Goal: Transaction & Acquisition: Book appointment/travel/reservation

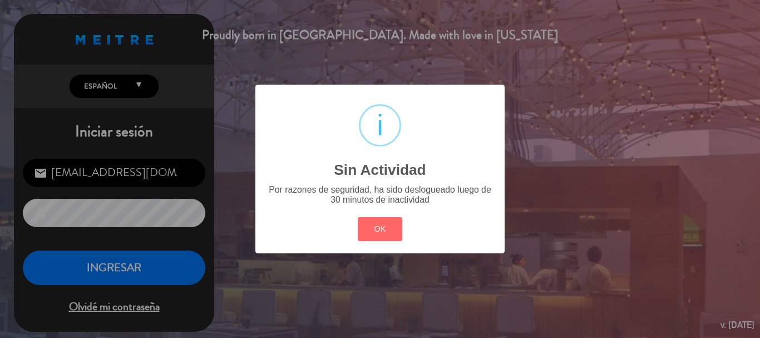
click at [383, 242] on div "OK Cancel" at bounding box center [380, 228] width 50 height 29
drag, startPoint x: 392, startPoint y: 228, endPoint x: 385, endPoint y: 231, distance: 7.0
click at [391, 229] on button "OK" at bounding box center [380, 229] width 45 height 24
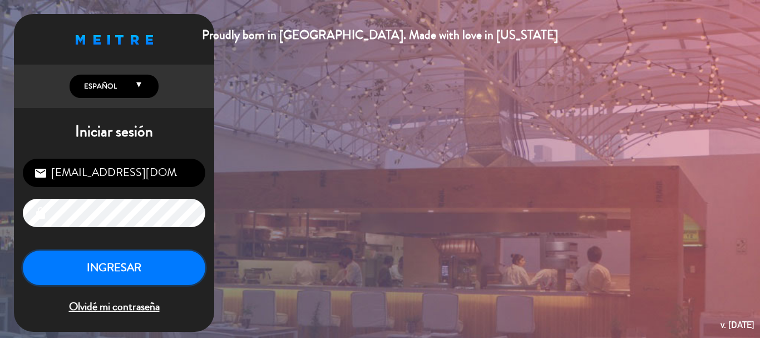
drag, startPoint x: 149, startPoint y: 259, endPoint x: 154, endPoint y: 264, distance: 7.1
click at [149, 260] on button "INGRESAR" at bounding box center [114, 267] width 182 height 35
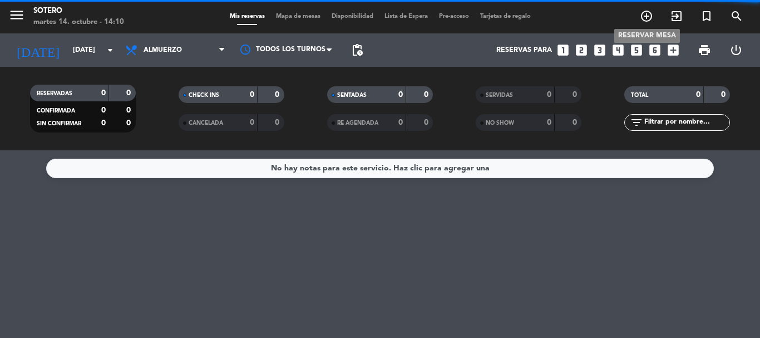
click at [641, 15] on icon "add_circle_outline" at bounding box center [646, 15] width 13 height 13
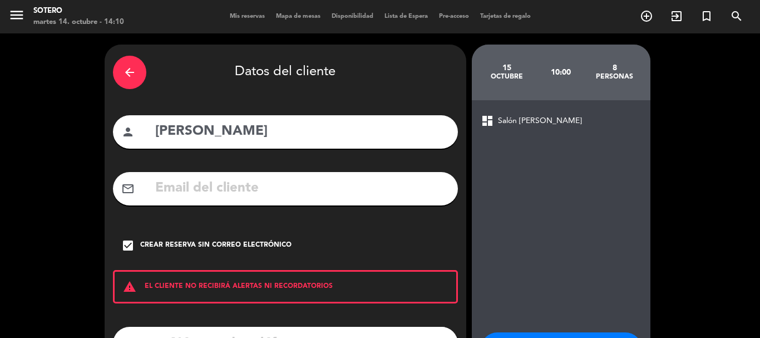
click at [136, 52] on div "arrow_back Datos del cliente person [PERSON_NAME] mail_outline check_box Crear …" at bounding box center [286, 230] width 362 height 373
click at [132, 72] on icon "arrow_back" at bounding box center [129, 72] width 13 height 13
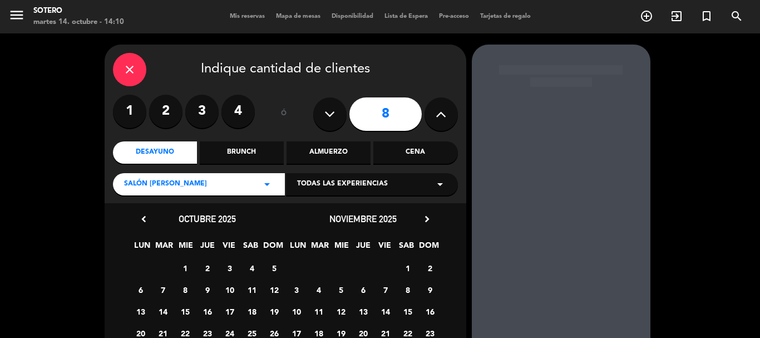
click at [135, 72] on icon "close" at bounding box center [129, 69] width 13 height 13
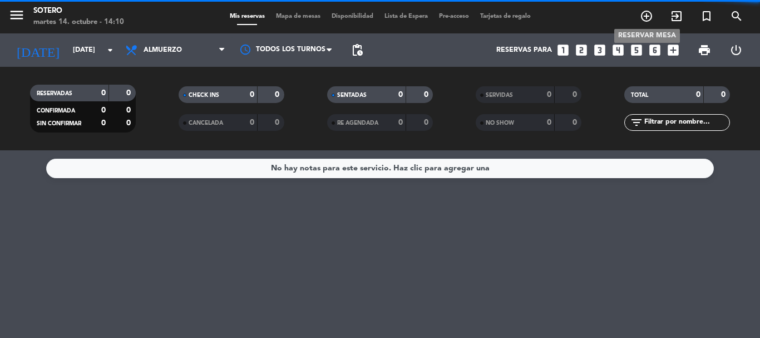
click at [647, 16] on icon "add_circle_outline" at bounding box center [646, 15] width 13 height 13
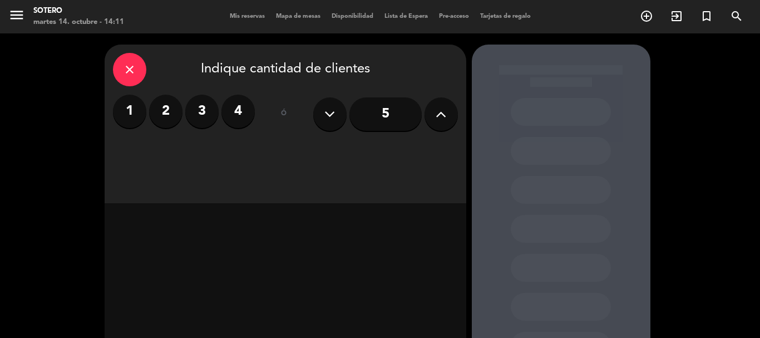
click at [394, 107] on input "5" at bounding box center [385, 113] width 72 height 33
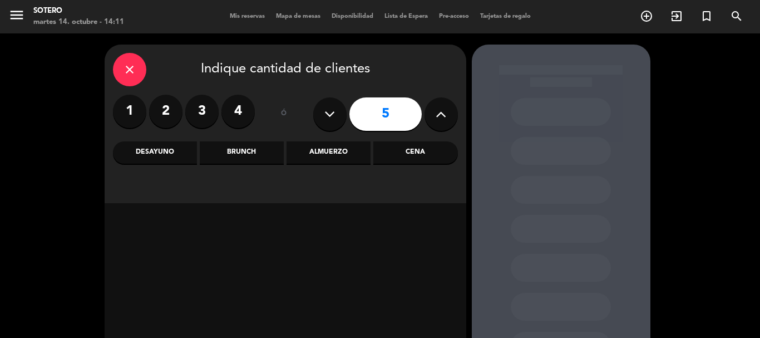
click at [343, 159] on div "Almuerzo" at bounding box center [328, 152] width 84 height 22
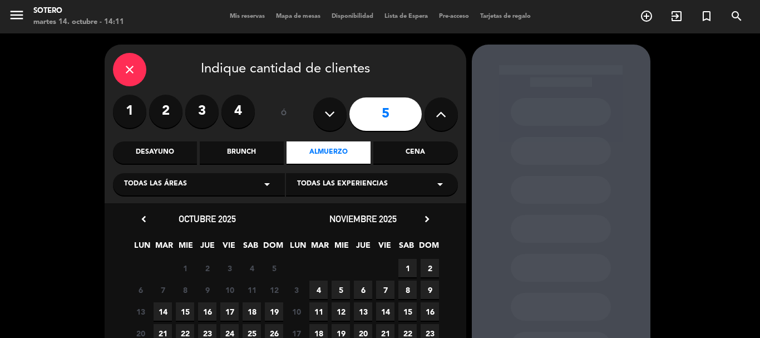
click at [163, 307] on span "14" at bounding box center [163, 311] width 18 height 18
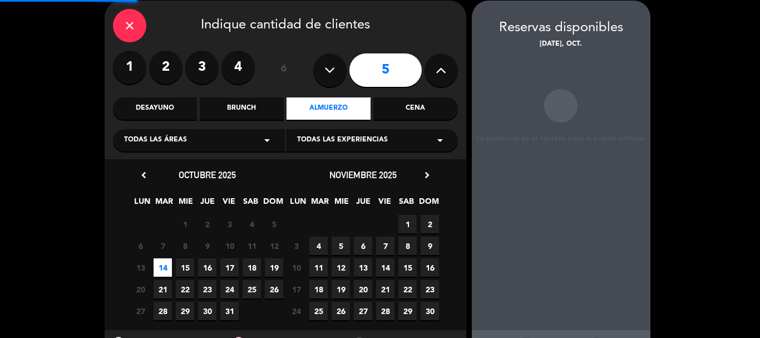
scroll to position [44, 0]
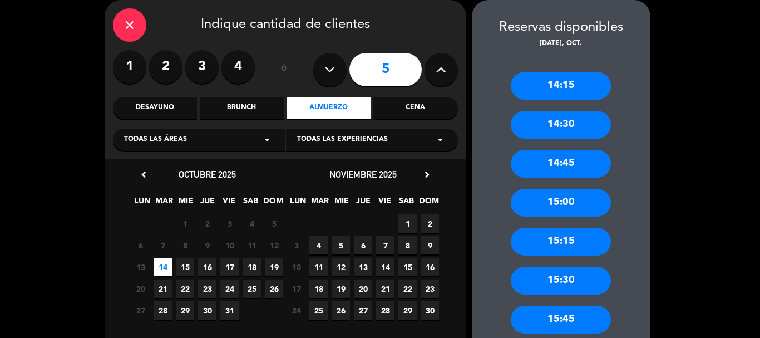
click at [635, 239] on div "14:15 14:30 14:45 15:00 15:15 15:30 15:45 16:00 16:15 16:30 16:45 17:00 17:15 1…" at bounding box center [561, 333] width 179 height 567
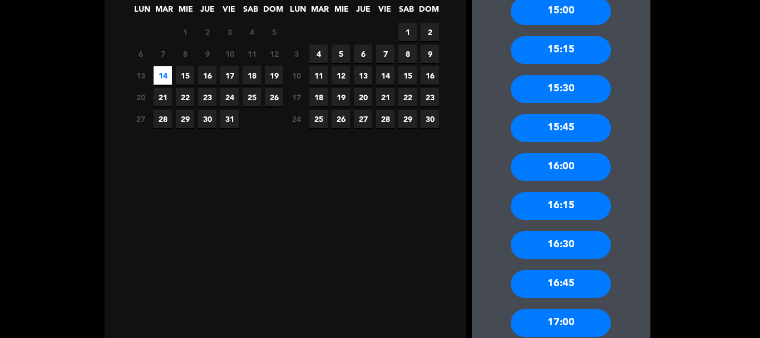
scroll to position [245, 0]
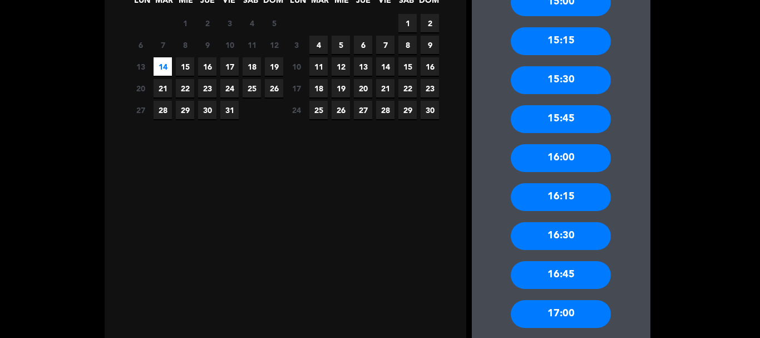
click at [587, 154] on div "16:00" at bounding box center [561, 158] width 100 height 28
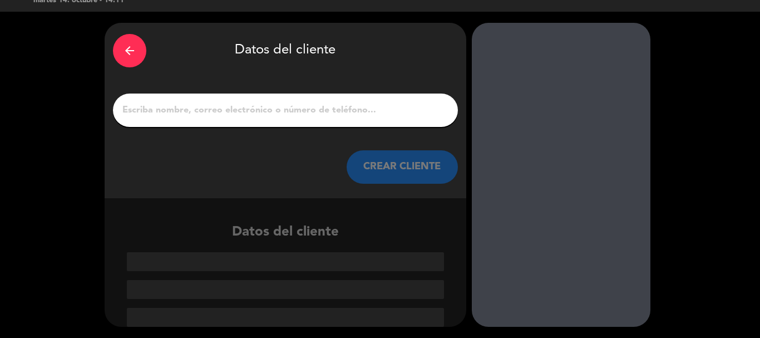
scroll to position [22, 0]
click at [208, 116] on input "1" at bounding box center [285, 110] width 328 height 16
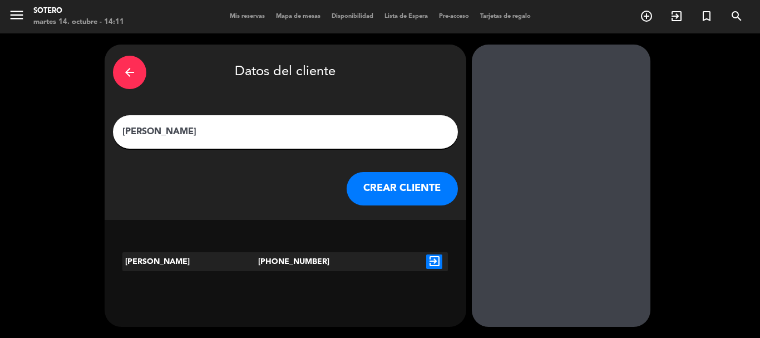
type input "[PERSON_NAME]"
click at [438, 263] on icon "exit_to_app" at bounding box center [434, 261] width 16 height 14
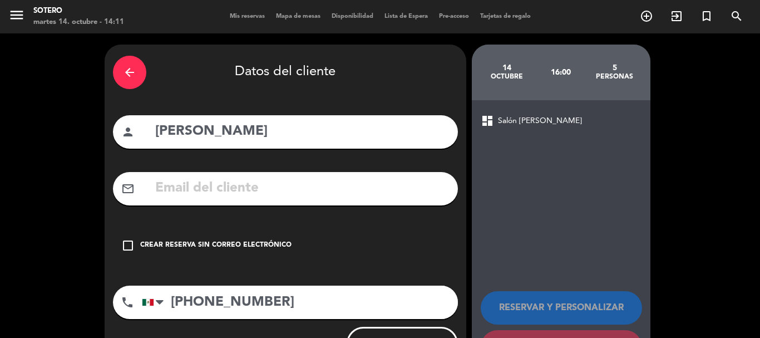
click at [225, 241] on div "Crear reserva sin correo electrónico" at bounding box center [215, 245] width 151 height 11
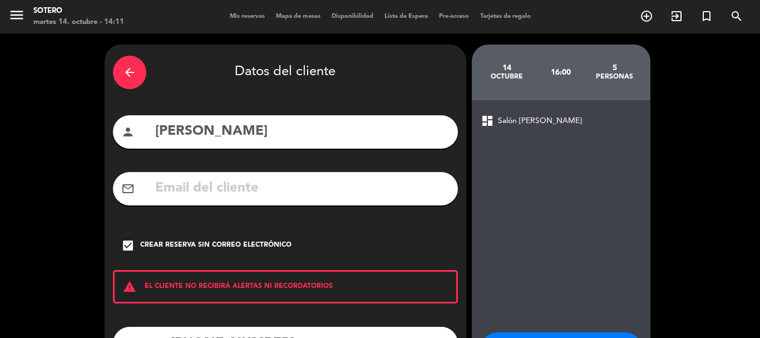
click at [512, 207] on div "dashboard Salón [PERSON_NAME] RESERVAR Y PERSONALIZAR RESERVAR Y TERMINAR" at bounding box center [561, 259] width 179 height 318
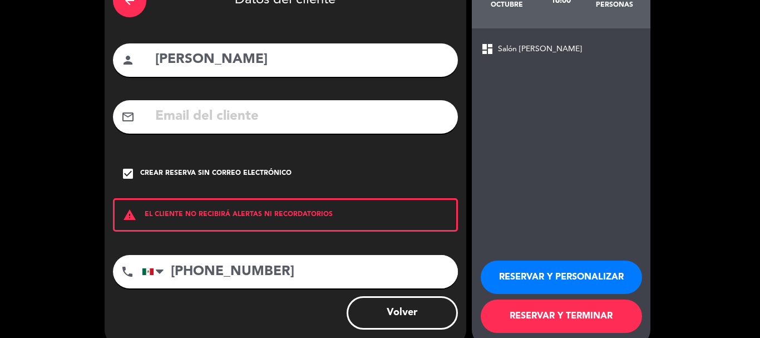
scroll to position [91, 0]
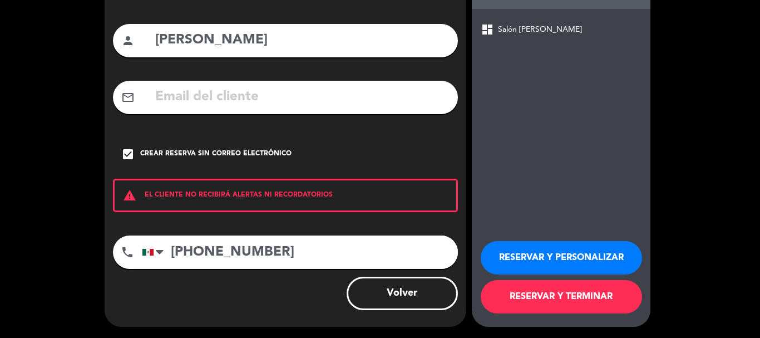
click at [567, 244] on button "RESERVAR Y PERSONALIZAR" at bounding box center [561, 257] width 161 height 33
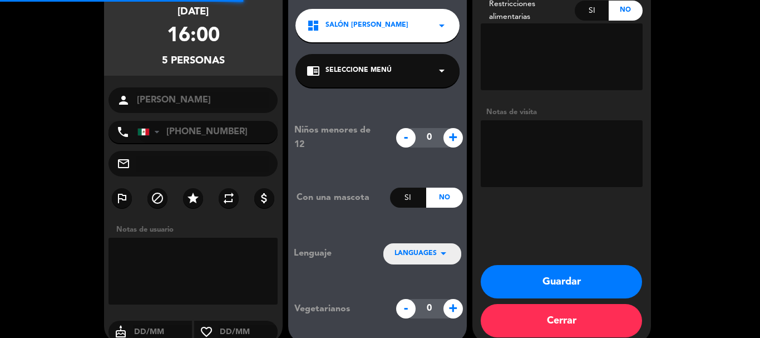
scroll to position [44, 0]
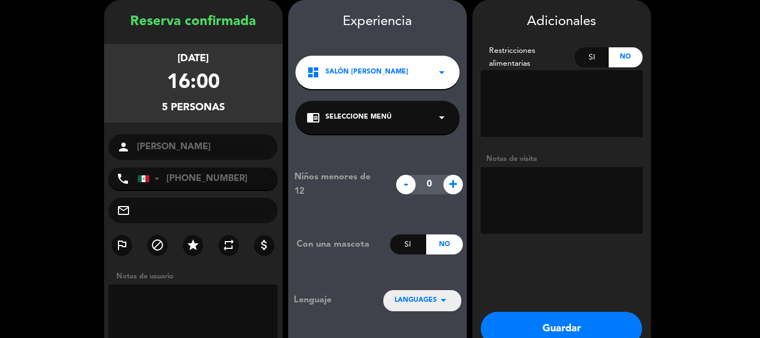
click at [557, 192] on textarea at bounding box center [562, 200] width 162 height 67
type textarea "CUMPLEAÑOS"
click at [646, 265] on div "Adicionales Restricciones alimentarias Si No Notas de visita Guardar Cerrar" at bounding box center [561, 194] width 179 height 389
drag, startPoint x: 599, startPoint y: 319, endPoint x: 602, endPoint y: 332, distance: 12.7
click at [602, 319] on button "Guardar" at bounding box center [561, 327] width 161 height 33
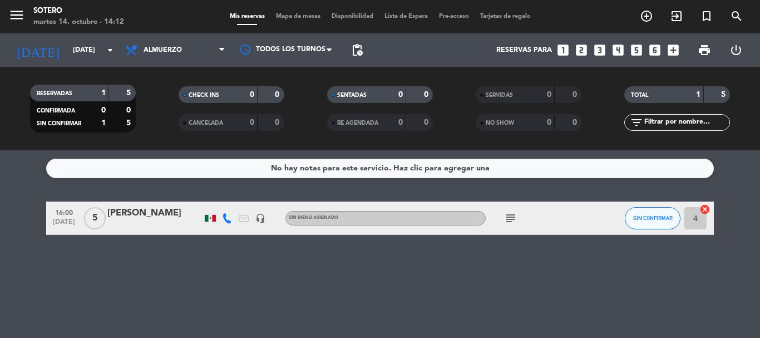
click at [512, 222] on icon "subject" at bounding box center [510, 217] width 13 height 13
click at [525, 267] on div "No hay notas para este servicio. Haz clic para agregar una 16:00 [DATE] 5 [PERS…" at bounding box center [380, 243] width 760 height 187
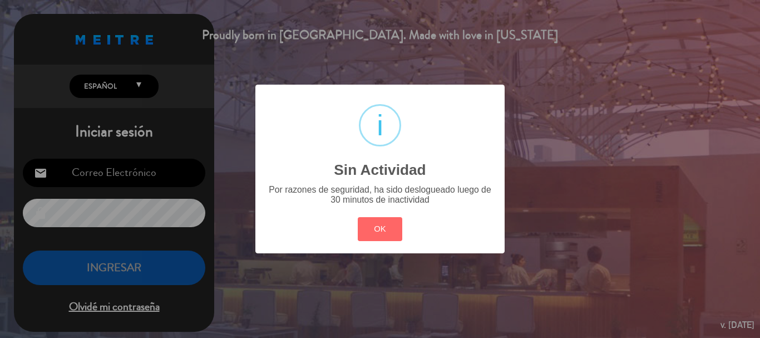
type input "[EMAIL_ADDRESS][DOMAIN_NAME]"
